Goal: Task Accomplishment & Management: Complete application form

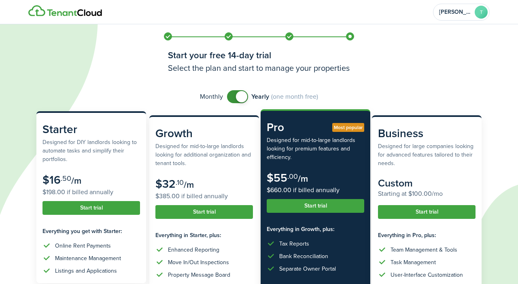
click at [83, 204] on button "Start trial" at bounding box center [92, 208] width 98 height 14
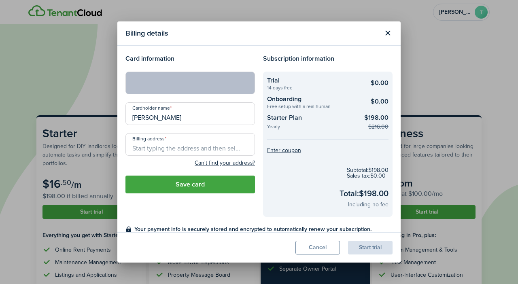
drag, startPoint x: 184, startPoint y: 115, endPoint x: 103, endPoint y: 124, distance: 81.5
click at [126, 124] on input "[PERSON_NAME]" at bounding box center [191, 113] width 130 height 23
type input "[PERSON_NAME]"
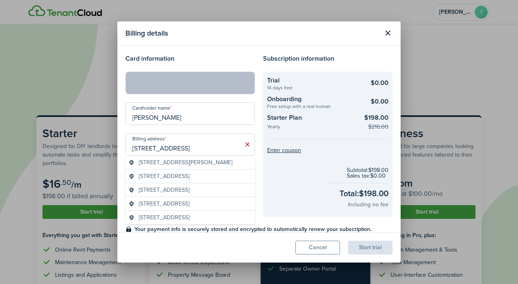
click at [137, 126] on div "Cardholder name [PERSON_NAME]" at bounding box center [190, 117] width 138 height 31
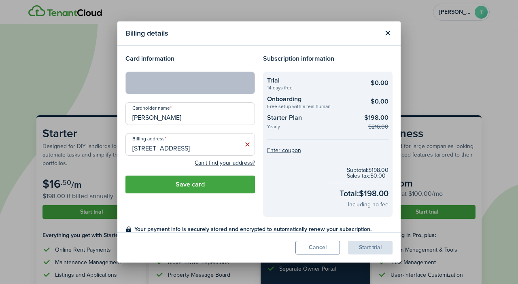
click at [137, 126] on div "Cardholder name [PERSON_NAME]" at bounding box center [190, 117] width 138 height 31
click at [192, 148] on input "[STREET_ADDRESS]" at bounding box center [191, 144] width 130 height 23
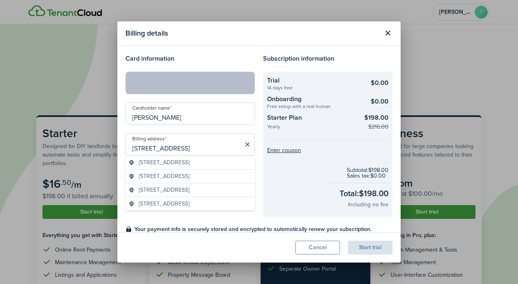
click at [188, 162] on span "[STREET_ADDRESS]" at bounding box center [164, 162] width 51 height 9
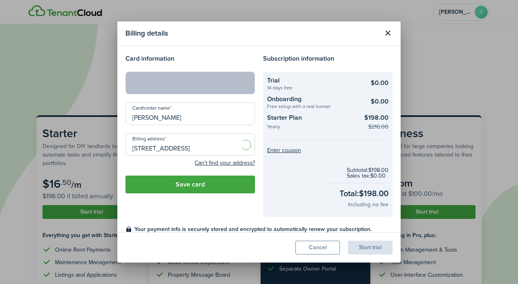
type input "[STREET_ADDRESS]"
click at [187, 179] on button "Save card" at bounding box center [191, 185] width 130 height 18
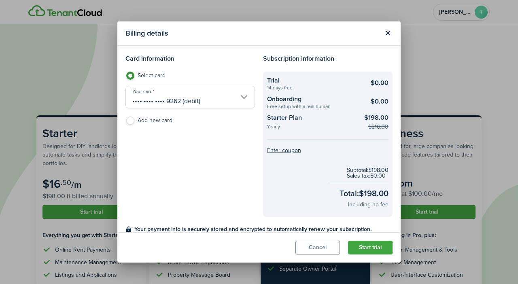
click at [372, 245] on button "Start trial" at bounding box center [370, 248] width 45 height 14
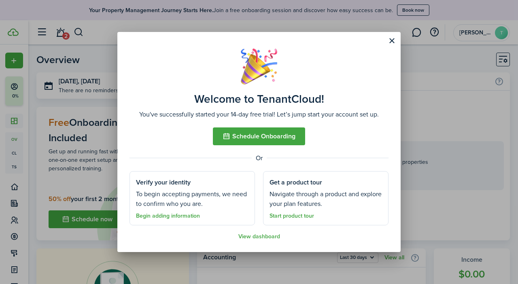
click at [176, 215] on link "Begin adding information" at bounding box center [168, 216] width 64 height 6
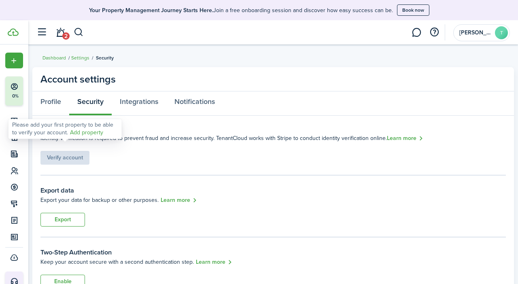
click at [80, 152] on div "Verify account" at bounding box center [64, 154] width 49 height 22
click at [91, 133] on link "Add property" at bounding box center [86, 133] width 33 height 9
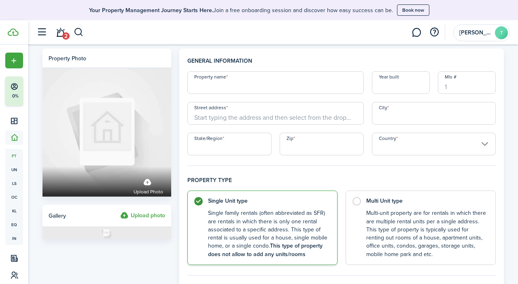
click at [229, 81] on input "Property name" at bounding box center [275, 82] width 177 height 23
click at [231, 87] on input "Property name" at bounding box center [275, 82] width 177 height 23
click at [231, 87] on input "Ledge Hill Mroultonbo" at bounding box center [275, 82] width 177 height 23
click at [261, 90] on input "Ledge Hill Moultonbo" at bounding box center [275, 82] width 177 height 23
type input "Ledge Hill [GEOGRAPHIC_DATA]"
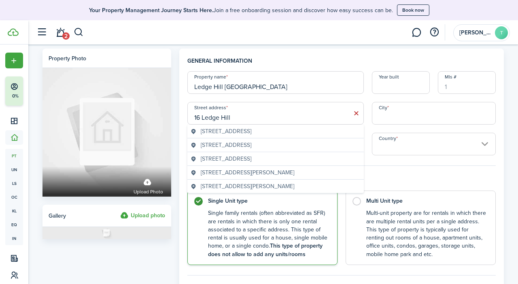
type input "16 Ledge Hill"
click at [397, 115] on input "City" at bounding box center [434, 113] width 124 height 23
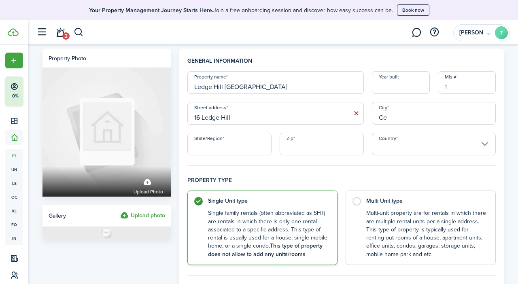
type input "C"
click at [320, 118] on input "16 Ledge Hill" at bounding box center [275, 113] width 177 height 23
type input "1"
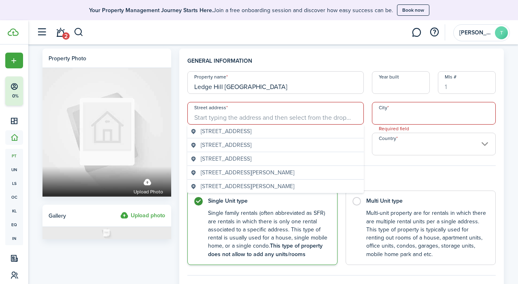
click at [331, 148] on geo-item "[STREET_ADDRESS]" at bounding box center [276, 145] width 170 height 9
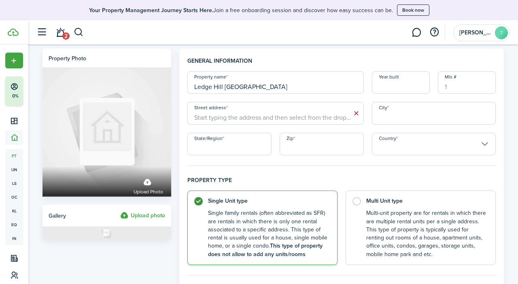
type input "[STREET_ADDRESS]"
type input "Pelham"
type input "NH"
type input "03076"
type input "[GEOGRAPHIC_DATA]"
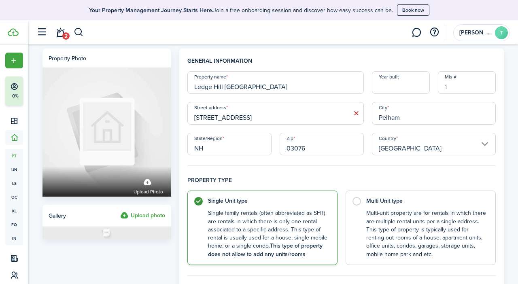
click at [288, 93] on input "Ledge Hill [GEOGRAPHIC_DATA]" at bounding box center [275, 82] width 177 height 23
click at [288, 93] on input "Ledge Hill Mo" at bounding box center [275, 82] width 177 height 23
click at [288, 93] on input "Ledge Hill" at bounding box center [275, 82] width 177 height 23
type input "[GEOGRAPHIC_DATA] [GEOGRAPHIC_DATA]"
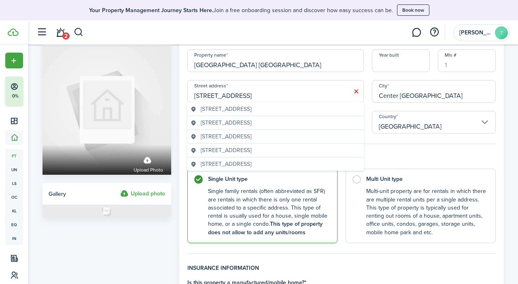
scroll to position [22, 0]
type input "Center [GEOGRAPHIC_DATA]"
click at [311, 100] on input "[STREET_ADDRESS]" at bounding box center [275, 91] width 177 height 23
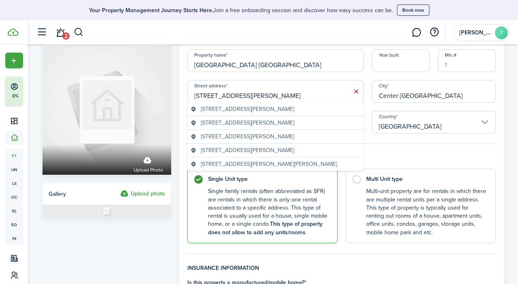
click at [311, 100] on input "[STREET_ADDRESS][PERSON_NAME]" at bounding box center [275, 91] width 177 height 23
click at [283, 135] on span "[STREET_ADDRESS][PERSON_NAME]" at bounding box center [248, 136] width 94 height 9
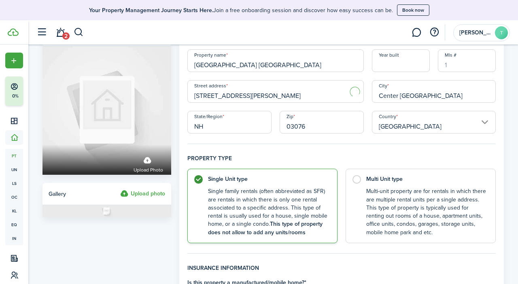
type input "[STREET_ADDRESS][PERSON_NAME]"
type input "[GEOGRAPHIC_DATA]"
type input "03816"
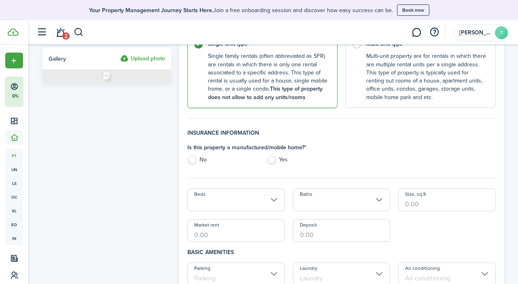
scroll to position [161, 0]
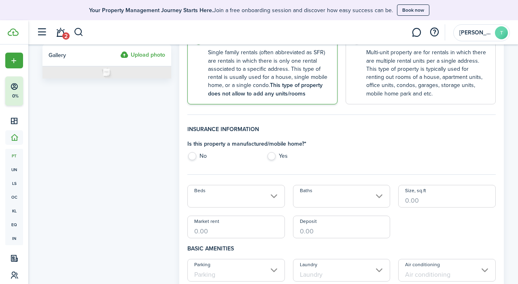
click at [274, 157] on label "Yes" at bounding box center [302, 158] width 71 height 12
radio input "true"
click at [275, 202] on input "Beds" at bounding box center [236, 196] width 98 height 23
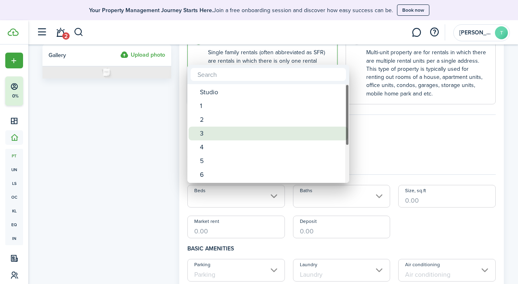
click at [234, 138] on div "3" at bounding box center [271, 134] width 143 height 14
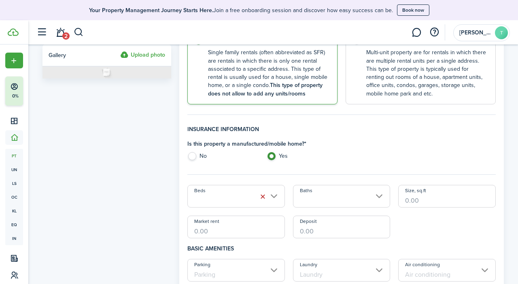
type input "3"
click at [377, 193] on input "Baths" at bounding box center [342, 196] width 98 height 23
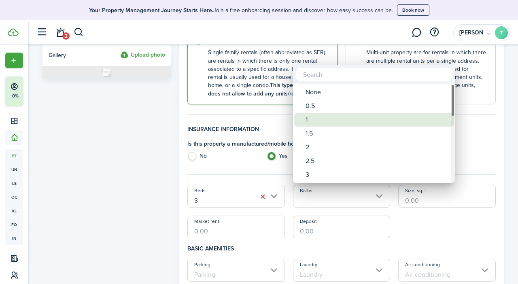
click at [325, 125] on div "1" at bounding box center [377, 120] width 143 height 14
type input "1"
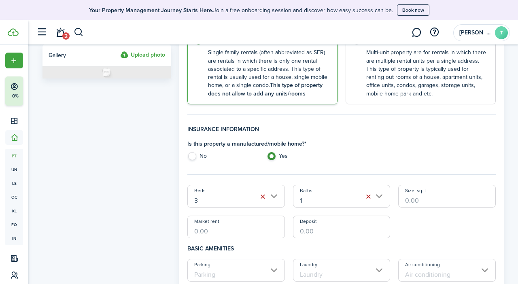
click at [436, 201] on input "Size, sq.ft" at bounding box center [447, 196] width 98 height 23
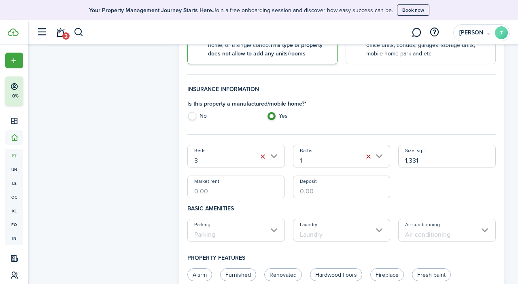
scroll to position [209, 0]
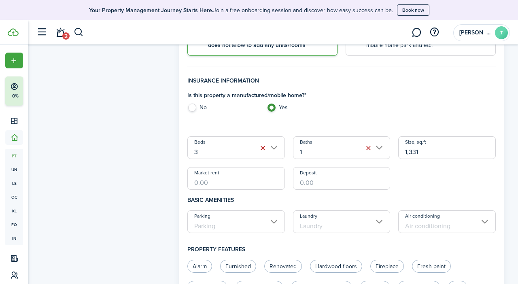
type input "1,331"
click at [215, 180] on input "Market rent" at bounding box center [236, 178] width 98 height 23
type input "$1,995.00"
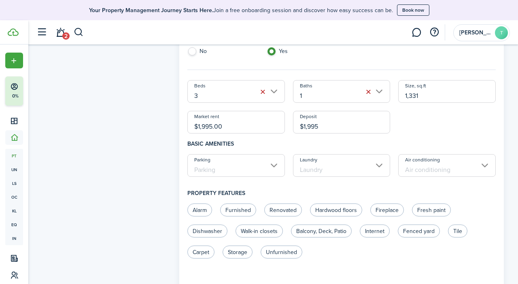
scroll to position [275, 0]
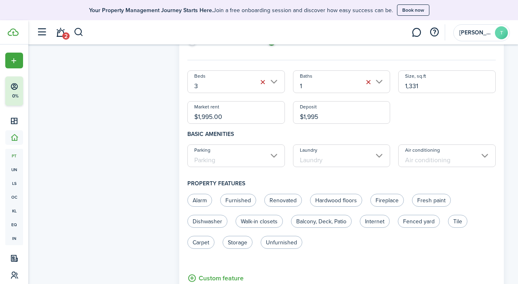
click at [260, 160] on input "Parking" at bounding box center [236, 156] width 98 height 23
type input "$1,995.00"
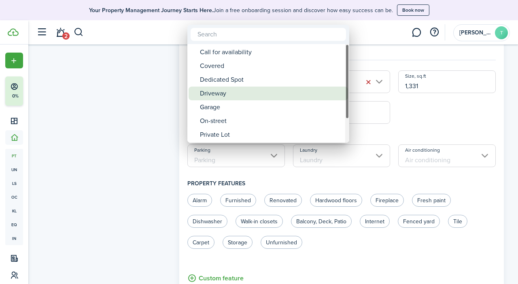
click at [251, 91] on div "Driveway" at bounding box center [271, 94] width 143 height 14
type input "Driveway"
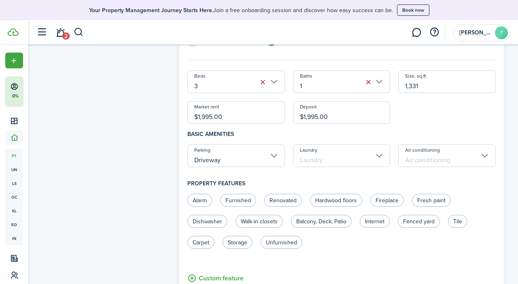
click at [305, 155] on input "Laundry" at bounding box center [342, 156] width 98 height 23
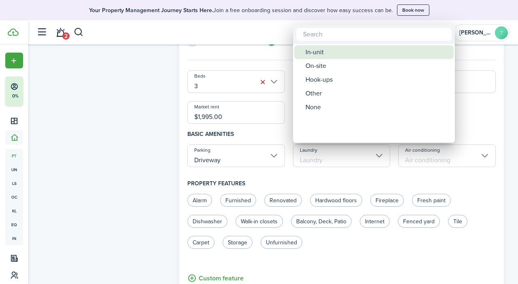
click at [323, 55] on div "In-unit" at bounding box center [377, 52] width 143 height 14
type input "In-unit"
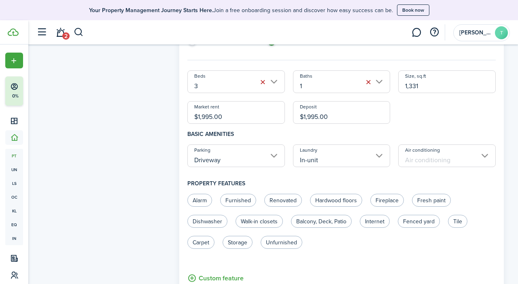
click at [435, 161] on input "Air conditioning" at bounding box center [447, 156] width 98 height 23
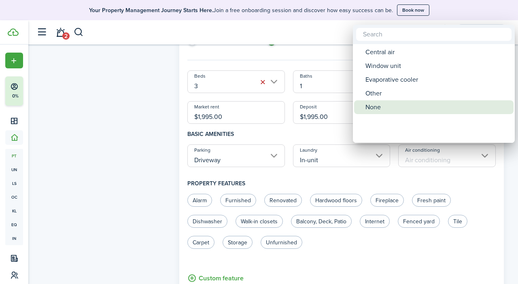
click at [388, 107] on div "None" at bounding box center [437, 107] width 143 height 14
type input "None"
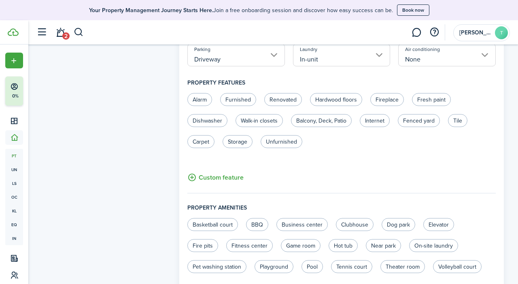
scroll to position [378, 0]
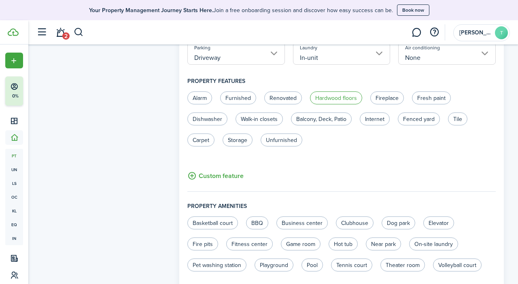
click at [342, 99] on label "Hardwood floors" at bounding box center [336, 98] width 52 height 13
radio input "true"
click at [215, 115] on label "Dishwasher" at bounding box center [207, 119] width 40 height 13
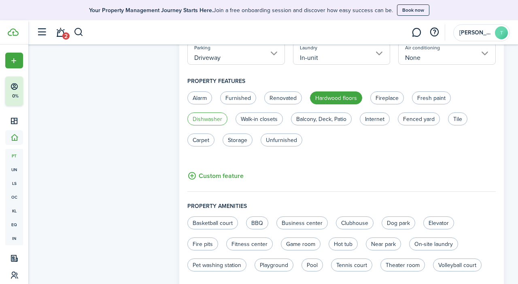
radio input "true"
click at [322, 122] on label "Balcony, Deck, Patio" at bounding box center [321, 119] width 61 height 13
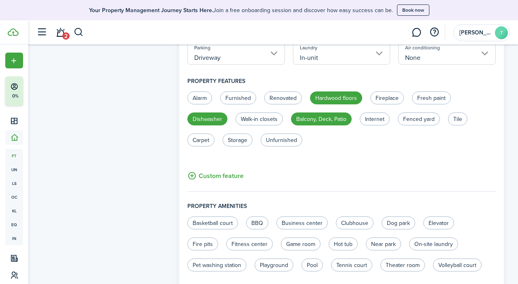
radio input "true"
click at [234, 143] on label "Storage" at bounding box center [238, 140] width 30 height 13
radio input "true"
click at [277, 140] on label "Unfurnished" at bounding box center [282, 140] width 42 height 13
radio input "true"
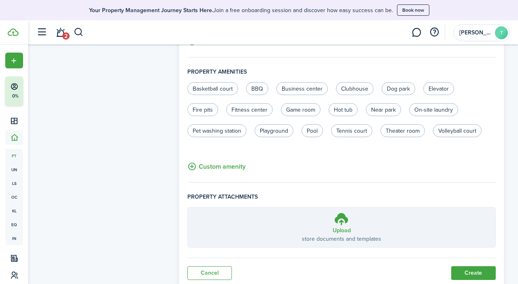
scroll to position [537, 0]
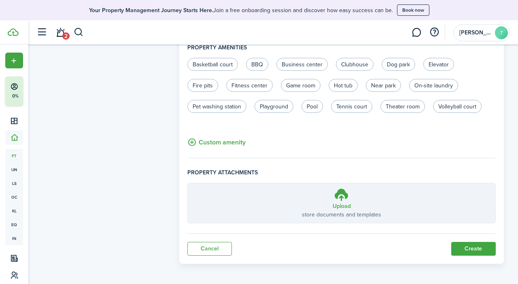
click at [476, 244] on button "Create" at bounding box center [474, 249] width 45 height 14
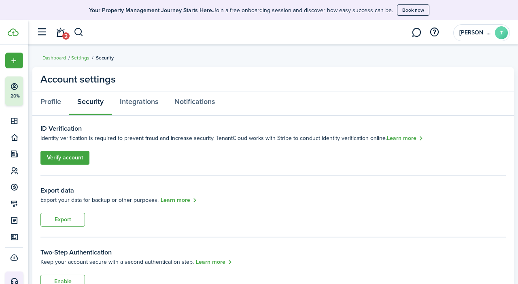
click at [64, 154] on link "Verify account" at bounding box center [64, 158] width 49 height 14
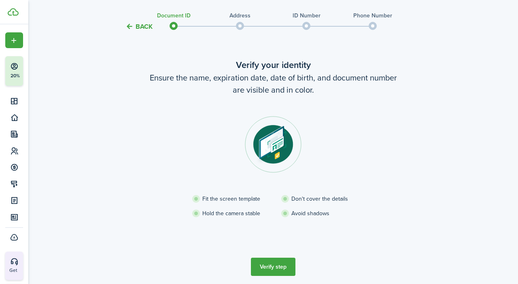
scroll to position [27, 0]
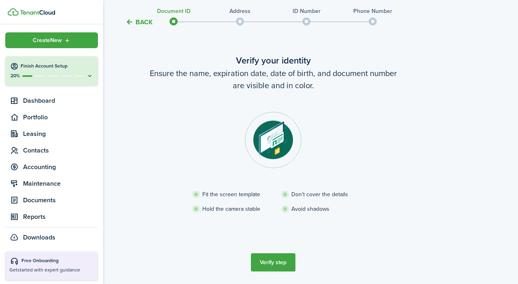
click at [42, 65] on h4 "Finish Account Setup" at bounding box center [57, 66] width 72 height 7
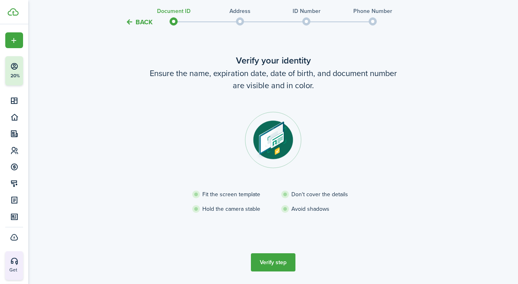
click at [138, 193] on verification-wizard-document "Verify your identity Ensure the name, expiration date, date of birth, and docum…" at bounding box center [273, 143] width 340 height 179
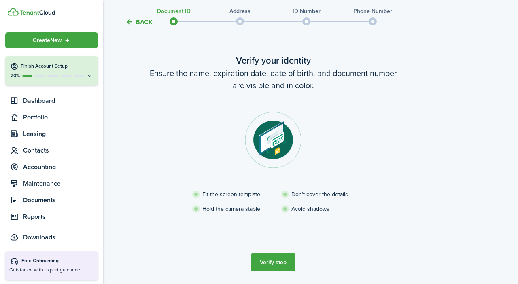
click at [13, 13] on img at bounding box center [13, 12] width 11 height 8
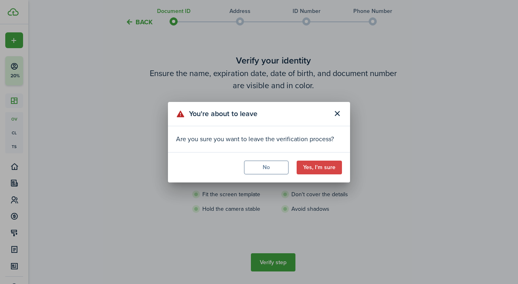
click at [310, 169] on button "Yes, I'm sure" at bounding box center [319, 168] width 45 height 14
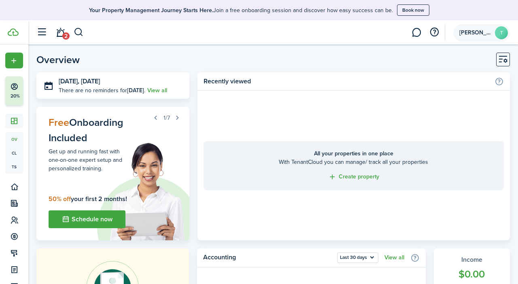
click at [477, 37] on account-user-avatar "[PERSON_NAME]" at bounding box center [482, 32] width 57 height 17
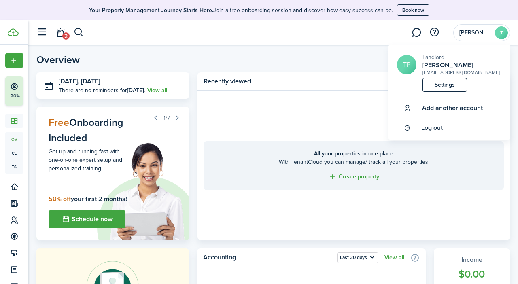
click at [447, 82] on link "Settings" at bounding box center [445, 85] width 45 height 14
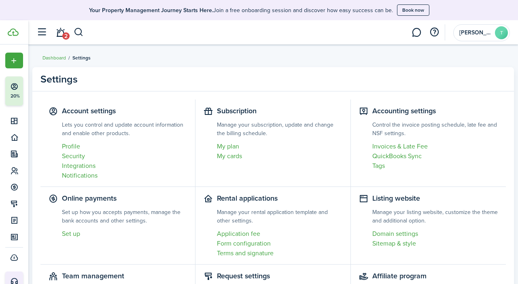
click at [71, 144] on link "Profile" at bounding box center [124, 147] width 125 height 10
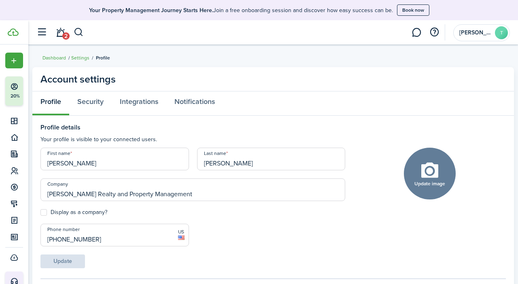
click at [77, 165] on input "[PERSON_NAME]" at bounding box center [114, 159] width 149 height 23
click at [77, 165] on input "Tere" at bounding box center [114, 159] width 149 height 23
type input "T"
type input "[PERSON_NAME]"
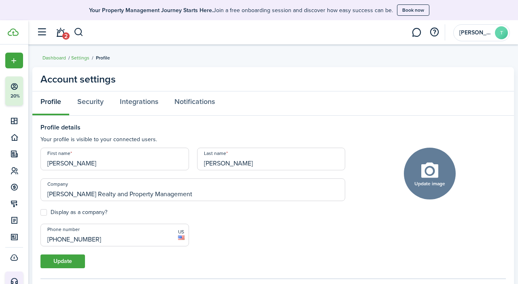
click at [47, 213] on label "Display as a company?" at bounding box center [73, 212] width 67 height 6
click at [40, 213] on input "Display as a company?" at bounding box center [40, 213] width 0 height 0
checkbox input "true"
click at [66, 260] on button "Update" at bounding box center [62, 262] width 45 height 14
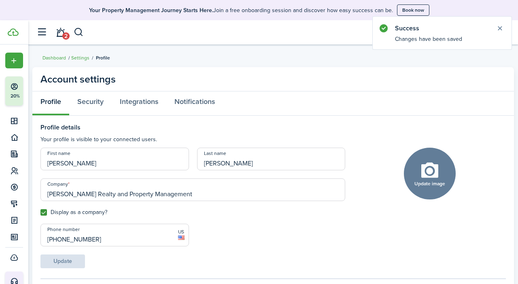
click at [443, 168] on button "Update image" at bounding box center [430, 174] width 52 height 52
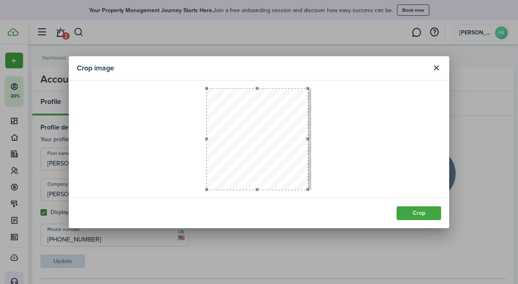
click at [430, 215] on button "Crop" at bounding box center [419, 214] width 45 height 14
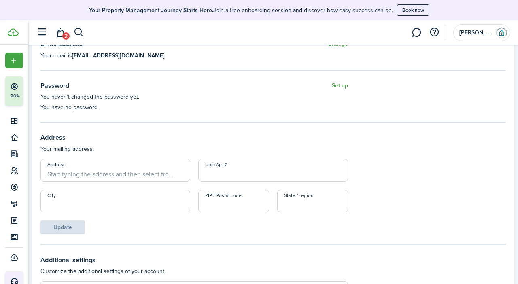
scroll to position [251, 0]
click at [132, 172] on input "Address" at bounding box center [115, 169] width 150 height 23
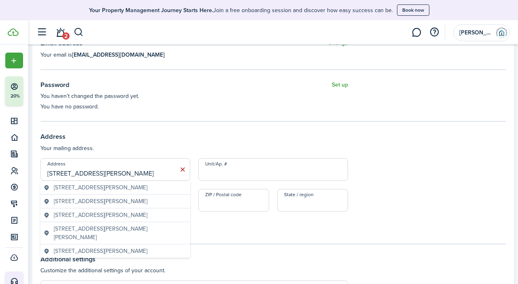
type input "[STREET_ADDRESS][PERSON_NAME]"
click at [107, 205] on span "[STREET_ADDRESS][PERSON_NAME]" at bounding box center [101, 201] width 94 height 9
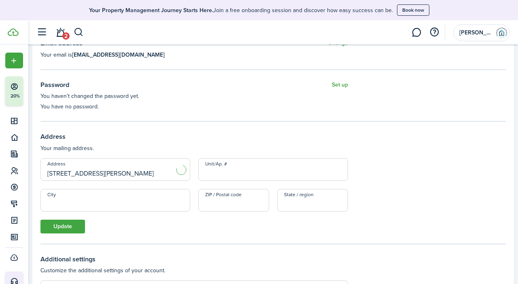
type input "[GEOGRAPHIC_DATA]"
type input "03226"
type input "NH"
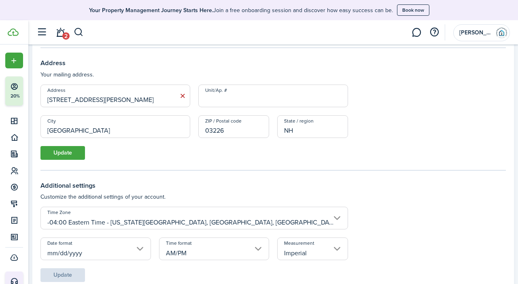
scroll to position [326, 0]
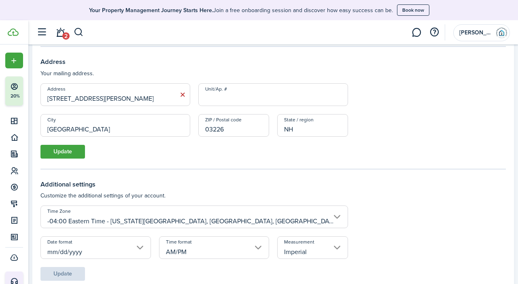
click at [73, 156] on button "Update" at bounding box center [62, 152] width 45 height 14
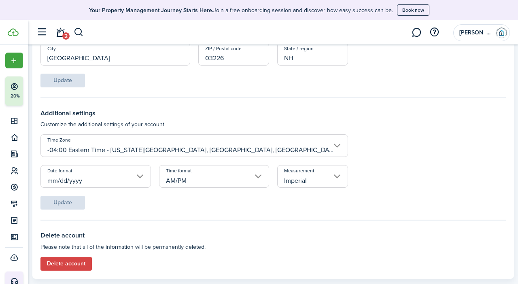
scroll to position [414, 0]
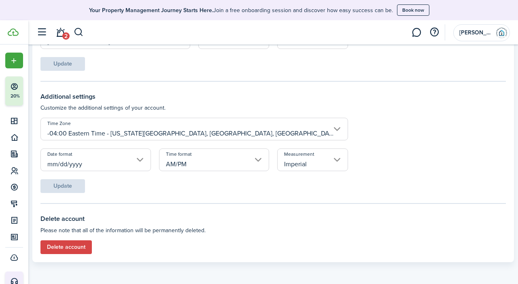
click at [331, 170] on input "Imperial" at bounding box center [312, 160] width 71 height 23
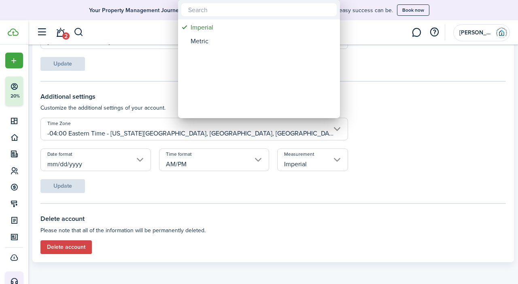
click at [331, 161] on div at bounding box center [259, 142] width 648 height 414
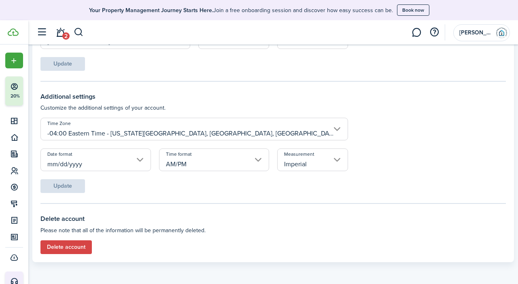
click at [320, 163] on input "Imperial" at bounding box center [312, 160] width 71 height 23
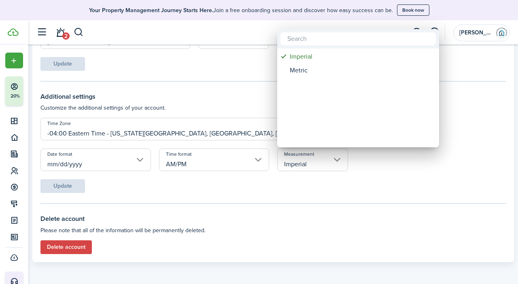
click at [303, 75] on div "Metric" at bounding box center [361, 71] width 143 height 14
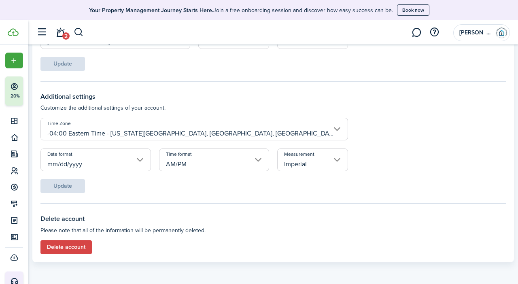
type input "Metric"
click at [71, 181] on button "Update" at bounding box center [62, 186] width 45 height 14
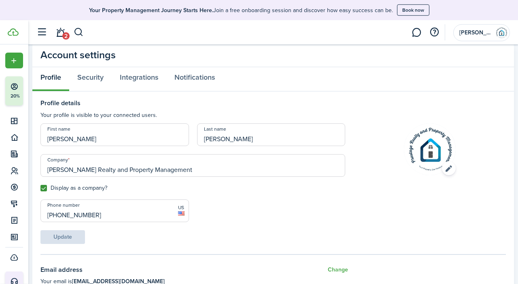
scroll to position [0, 0]
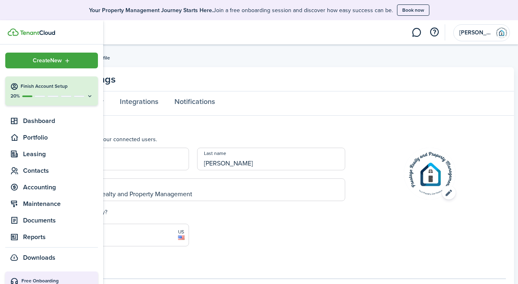
click at [44, 104] on button "Finish Account Setup 20%" at bounding box center [51, 91] width 93 height 29
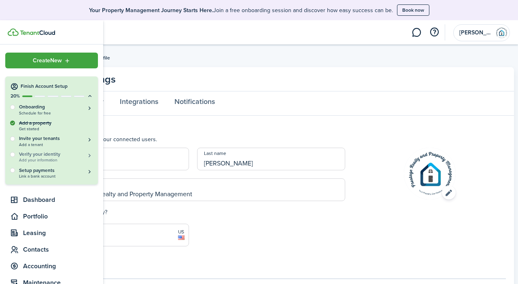
click at [43, 153] on h5 "Verify your identity" at bounding box center [56, 154] width 74 height 7
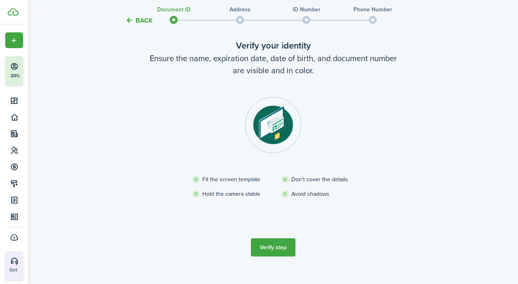
scroll to position [53, 0]
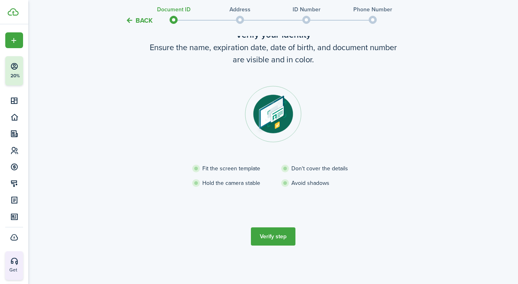
click at [280, 238] on button "Verify step" at bounding box center [273, 237] width 45 height 18
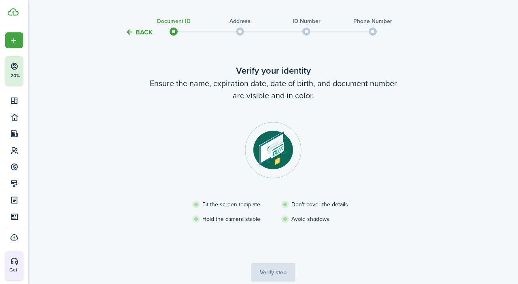
scroll to position [0, 0]
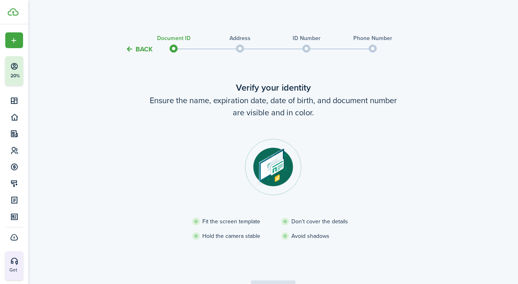
click at [17, 38] on span "Create New" at bounding box center [24, 41] width 29 height 6
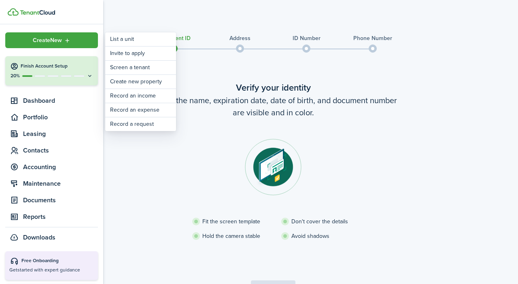
click at [54, 79] on div "20%" at bounding box center [51, 75] width 83 height 7
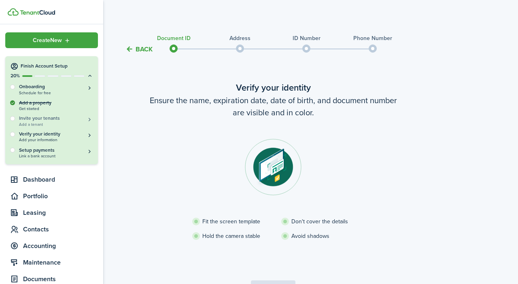
click at [38, 126] on span "Add a tenant" at bounding box center [56, 124] width 74 height 4
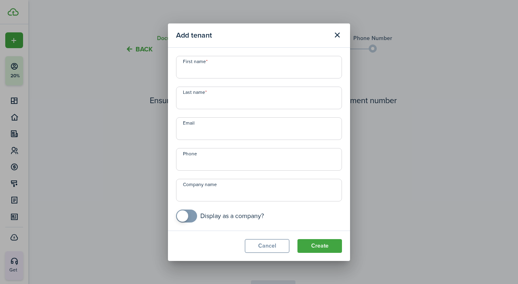
click at [263, 74] on input "First name" at bounding box center [259, 67] width 166 height 23
type input "[PERSON_NAME]"
click at [343, 37] on button "Close modal" at bounding box center [337, 35] width 14 height 14
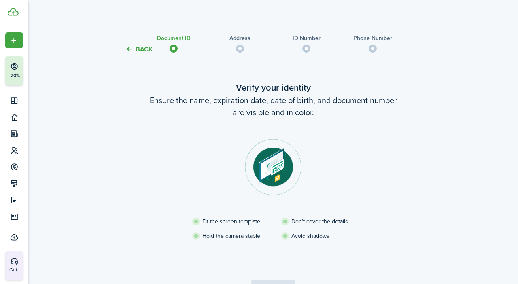
click at [19, 53] on ul "Create New Finish Account Setup 20% Dashboard Portfolio Leasing Contacts Accoun…" at bounding box center [14, 138] width 18 height 213
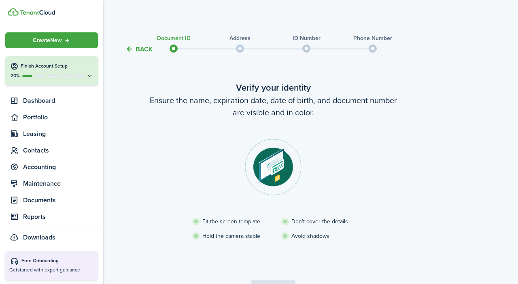
click at [66, 28] on nav "Create New Finish Account Setup 20% Dashboard Portfolio Leasing Contacts Accoun…" at bounding box center [51, 137] width 103 height 227
click at [56, 36] on div "Create New" at bounding box center [51, 40] width 93 height 16
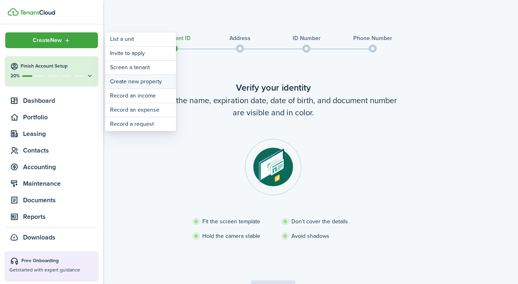
click at [160, 81] on link "Create new property" at bounding box center [140, 82] width 71 height 14
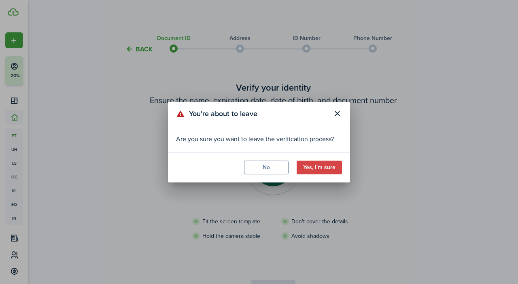
click at [275, 170] on button "No" at bounding box center [266, 168] width 45 height 14
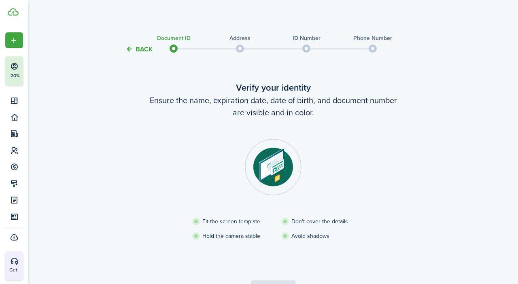
scroll to position [53, 0]
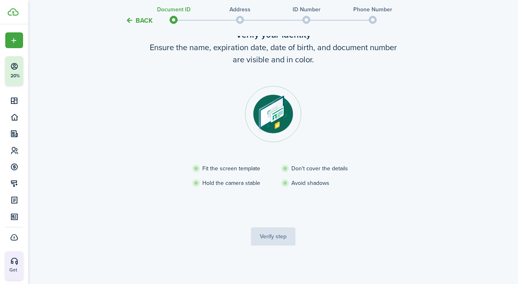
click at [13, 46] on div "Create New" at bounding box center [14, 40] width 18 height 16
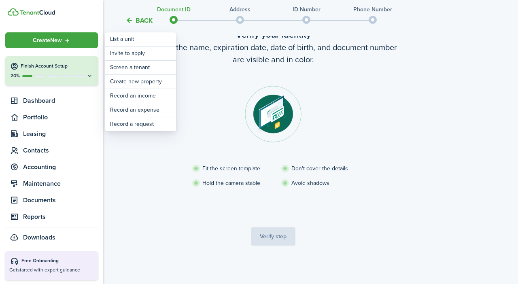
scroll to position [0, 0]
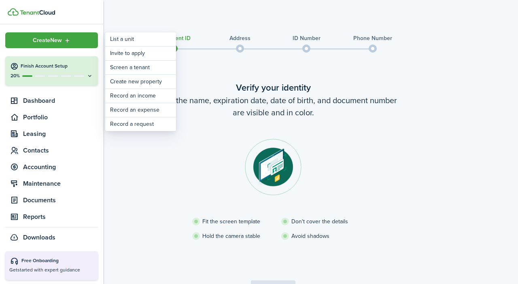
click at [154, 4] on dashboard-content "Back Document ID Address ID Number Phone Number Verify your identity Ensure the…" at bounding box center [273, 168] width 490 height 337
